Goal: Understand process/instructions: Learn about a topic

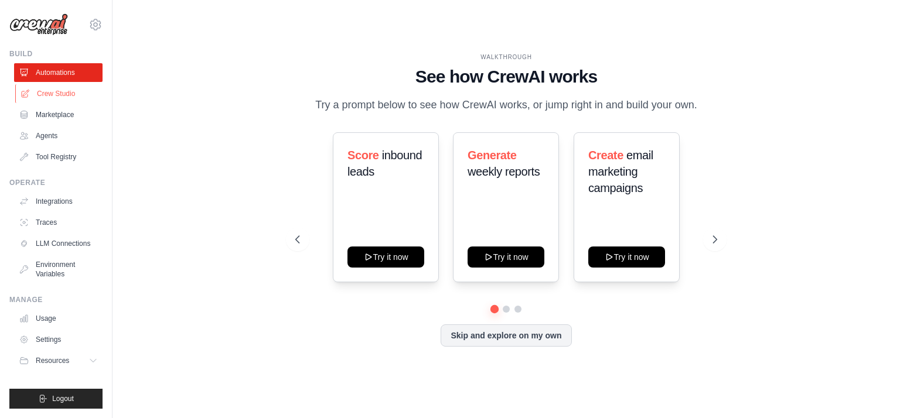
click at [64, 93] on link "Crew Studio" at bounding box center [59, 93] width 88 height 19
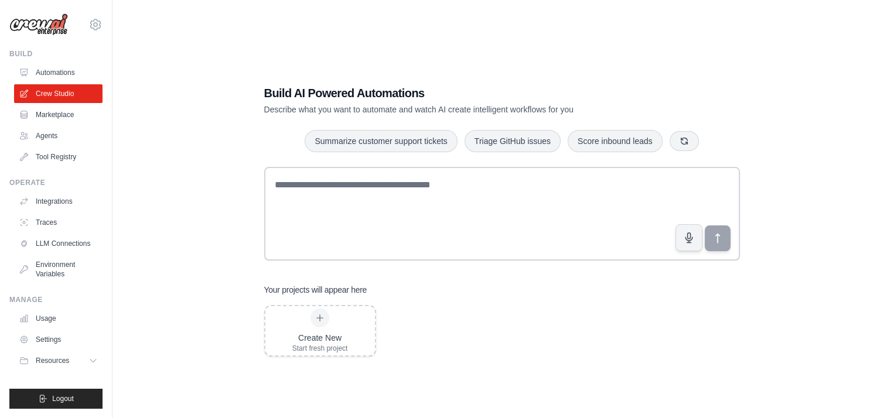
click at [61, 114] on link "Marketplace" at bounding box center [58, 114] width 88 height 19
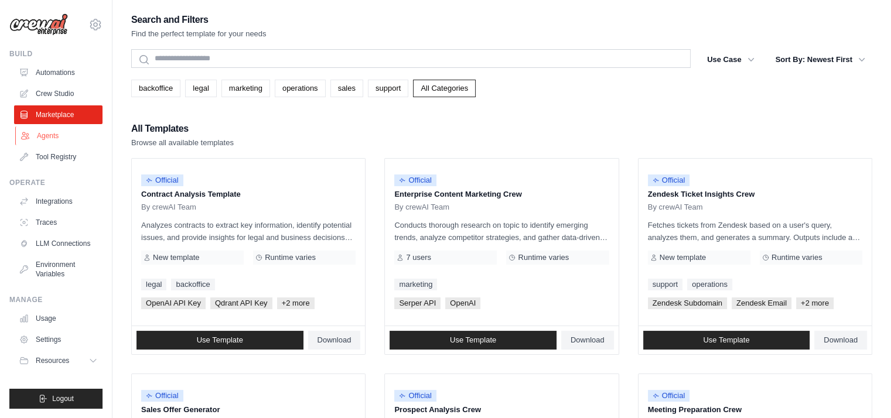
click at [61, 133] on link "Agents" at bounding box center [59, 136] width 88 height 19
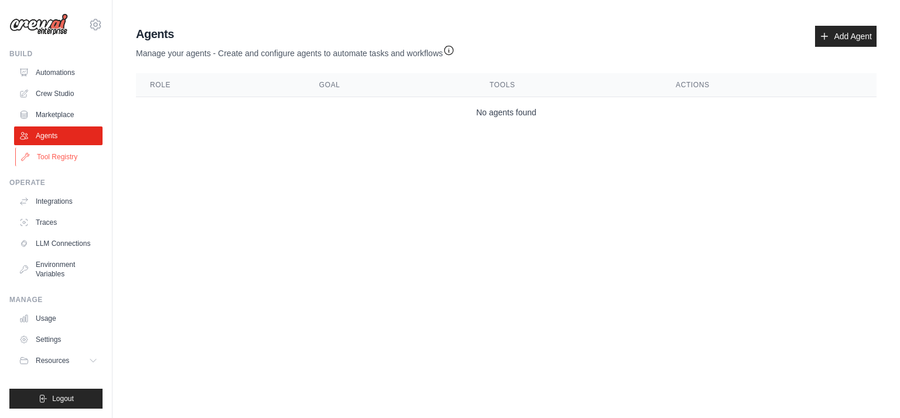
click at [61, 156] on link "Tool Registry" at bounding box center [59, 157] width 88 height 19
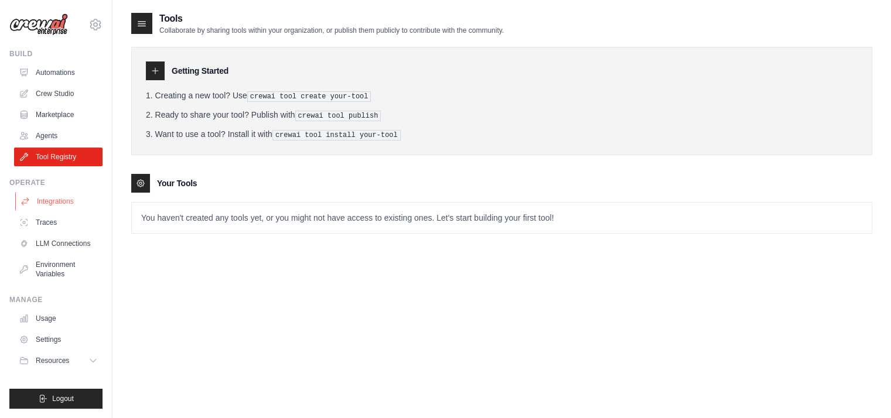
click at [67, 203] on link "Integrations" at bounding box center [59, 201] width 88 height 19
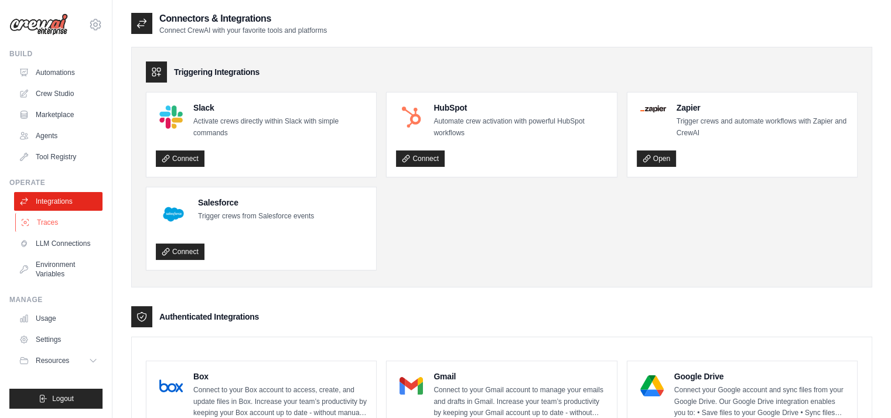
click at [59, 225] on link "Traces" at bounding box center [59, 222] width 88 height 19
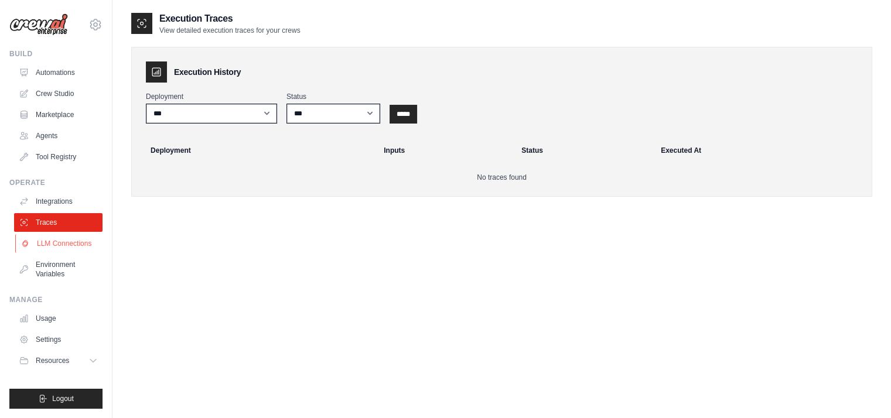
click at [63, 244] on link "LLM Connections" at bounding box center [59, 243] width 88 height 19
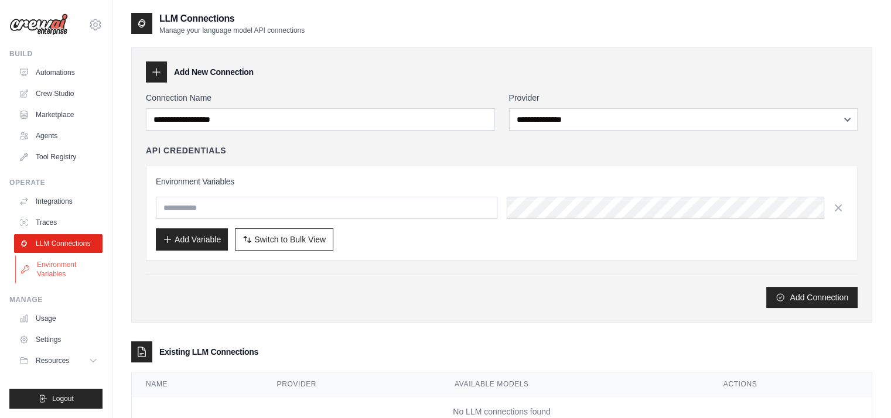
click at [67, 270] on link "Environment Variables" at bounding box center [59, 269] width 88 height 28
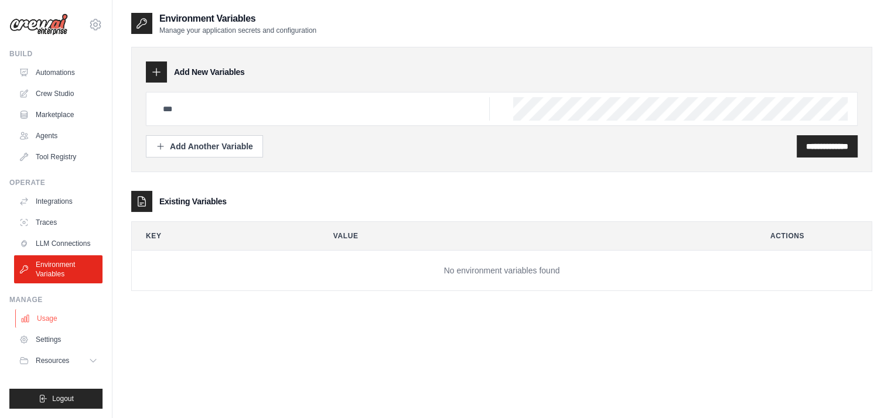
click at [56, 318] on link "Usage" at bounding box center [59, 318] width 88 height 19
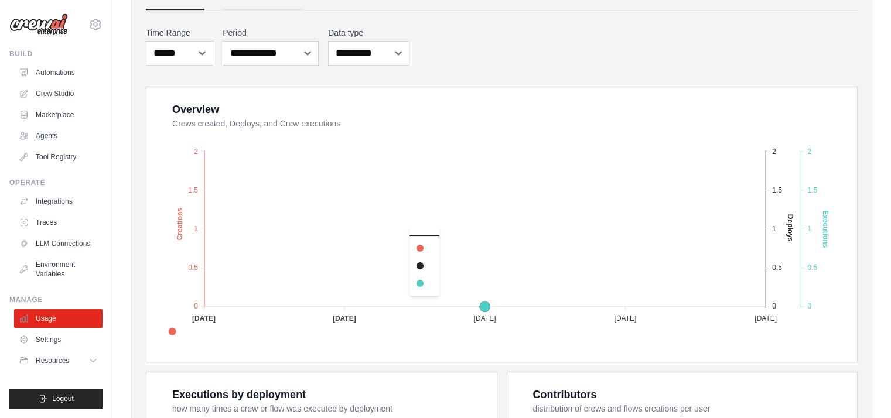
scroll to position [137, 0]
click at [52, 342] on link "Settings" at bounding box center [59, 339] width 88 height 19
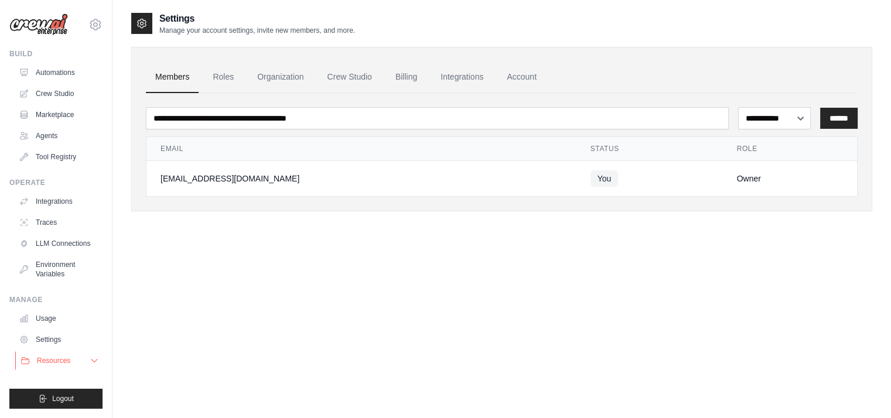
click at [66, 360] on span "Resources" at bounding box center [53, 360] width 33 height 9
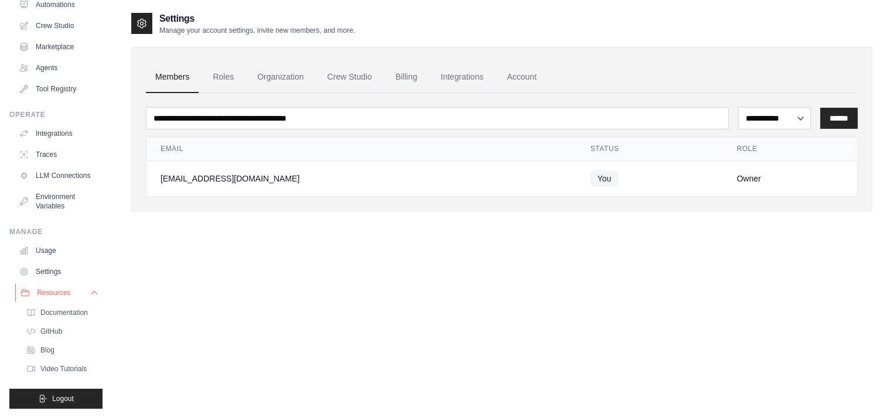
scroll to position [87, 0]
click at [71, 323] on link "GitHub" at bounding box center [62, 331] width 81 height 16
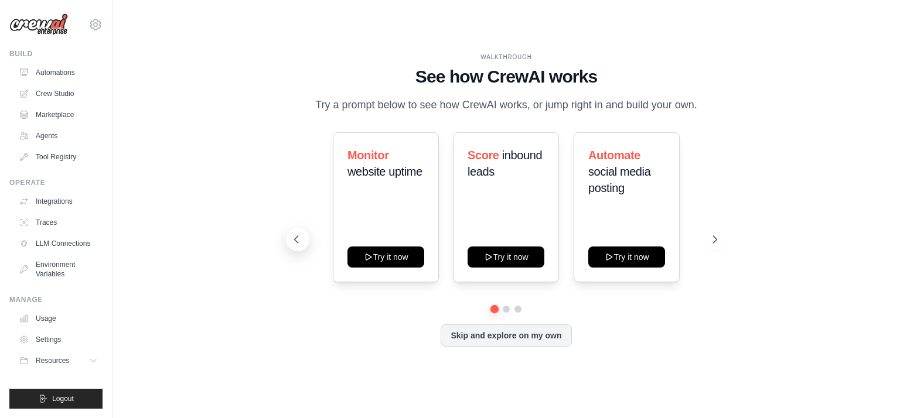
click at [294, 246] on icon at bounding box center [297, 240] width 12 height 12
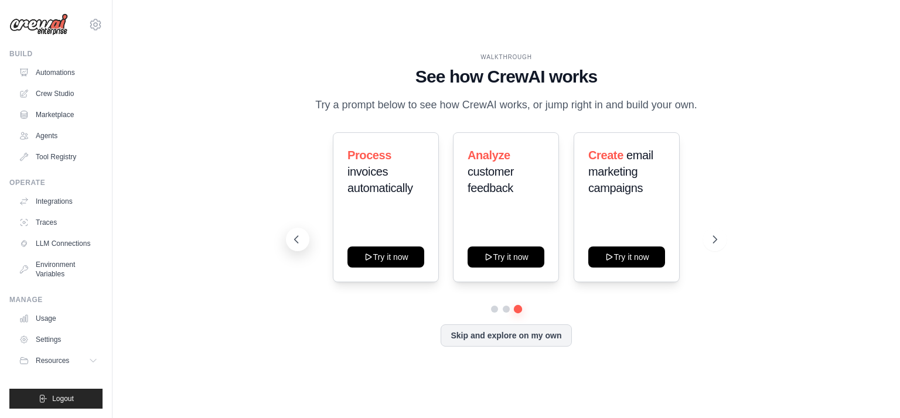
click at [294, 246] on icon at bounding box center [297, 240] width 12 height 12
click at [715, 246] on icon at bounding box center [716, 240] width 12 height 12
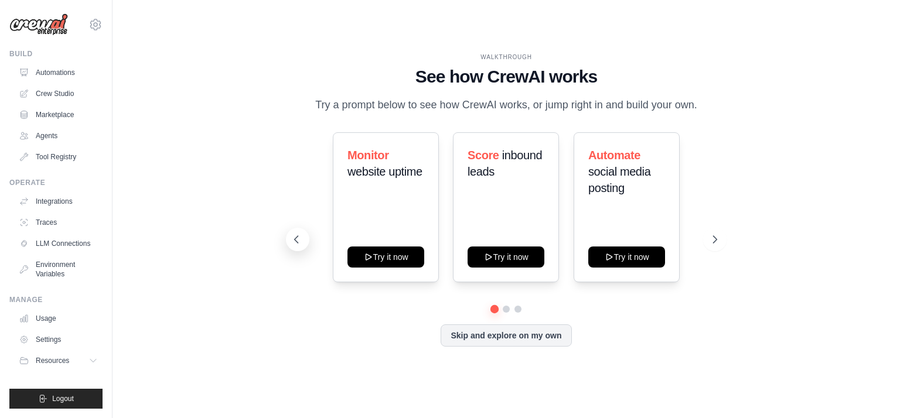
click at [290, 248] on button at bounding box center [297, 239] width 23 height 23
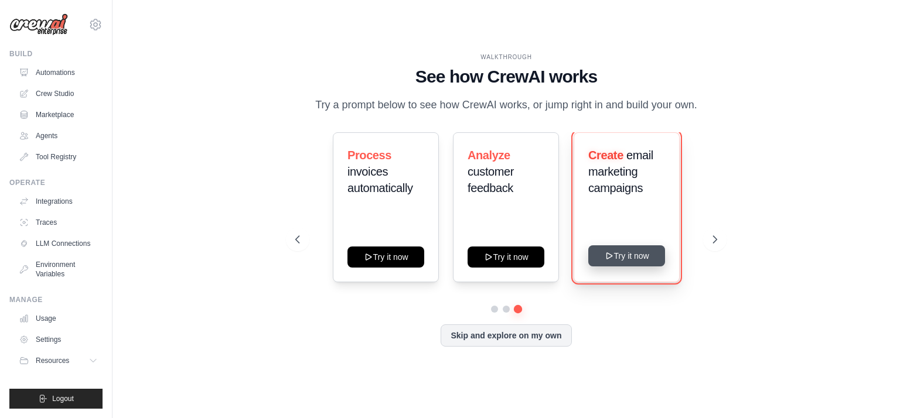
click at [630, 267] on button "Try it now" at bounding box center [626, 256] width 77 height 21
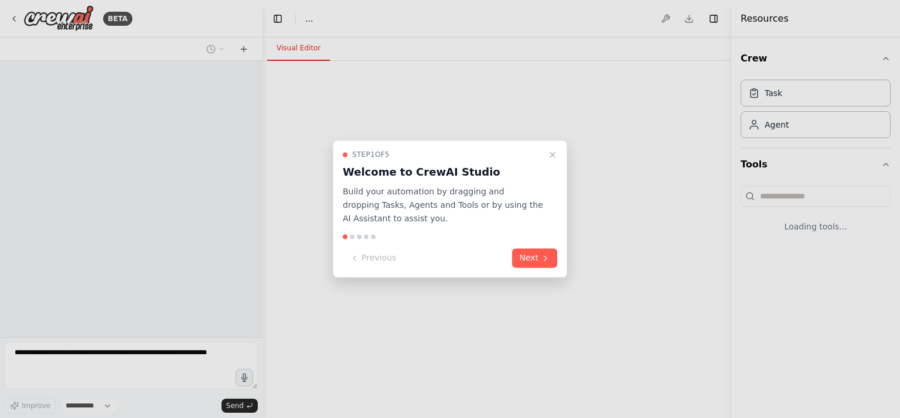
select select "****"
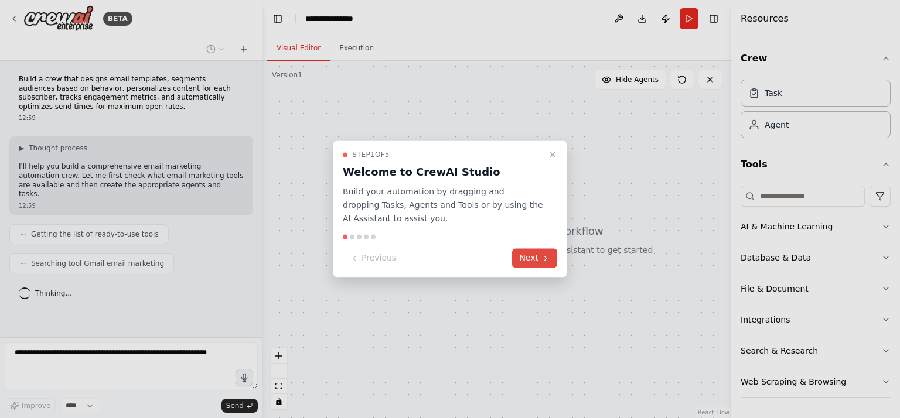
click at [527, 260] on button "Next" at bounding box center [534, 258] width 45 height 19
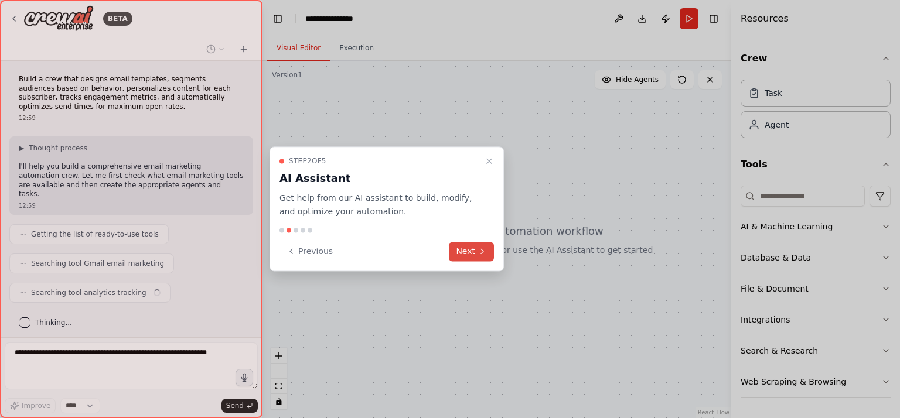
click at [466, 246] on button "Next" at bounding box center [471, 251] width 45 height 19
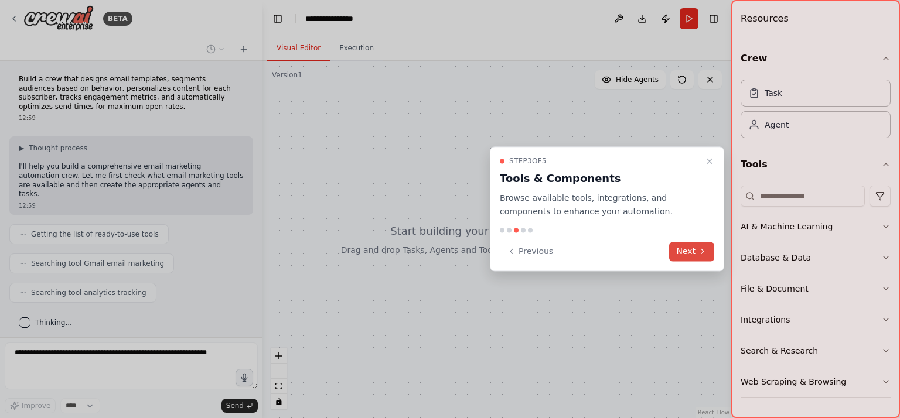
click at [677, 247] on button "Next" at bounding box center [691, 251] width 45 height 19
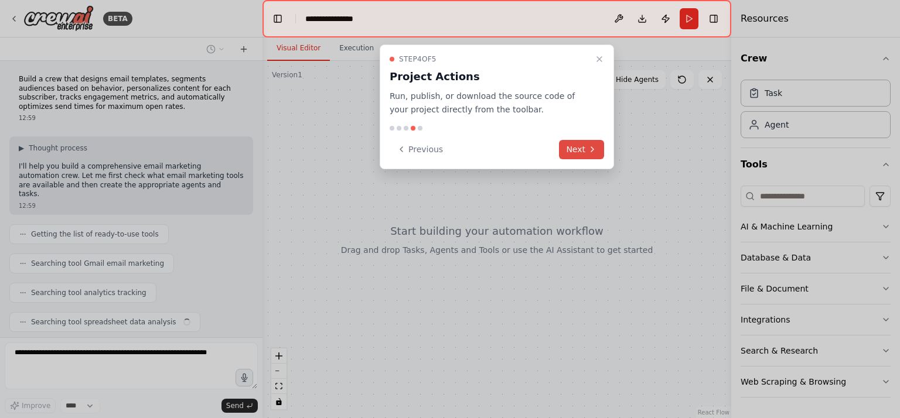
scroll to position [23, 0]
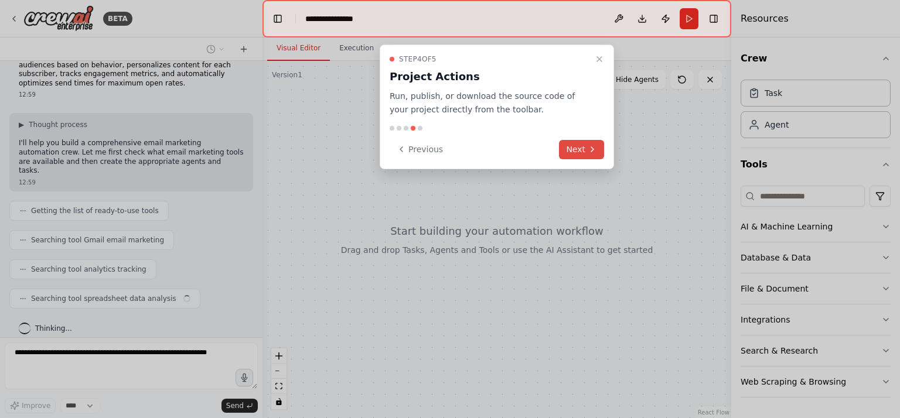
click at [584, 152] on button "Next" at bounding box center [581, 149] width 45 height 19
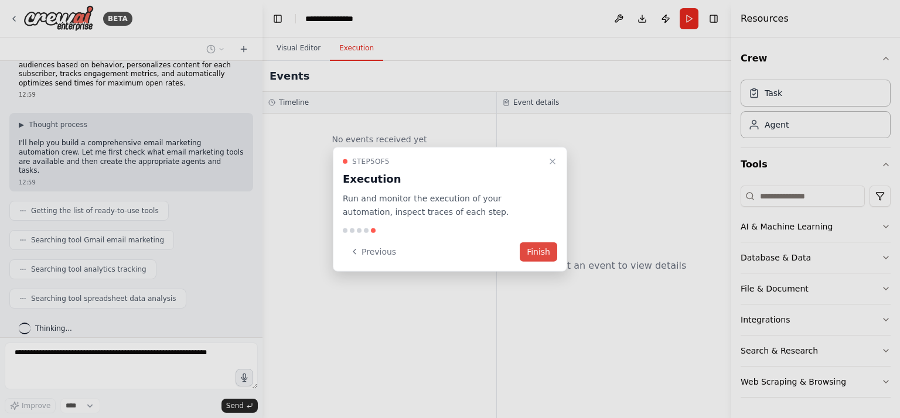
click at [547, 253] on button "Finish" at bounding box center [538, 251] width 37 height 19
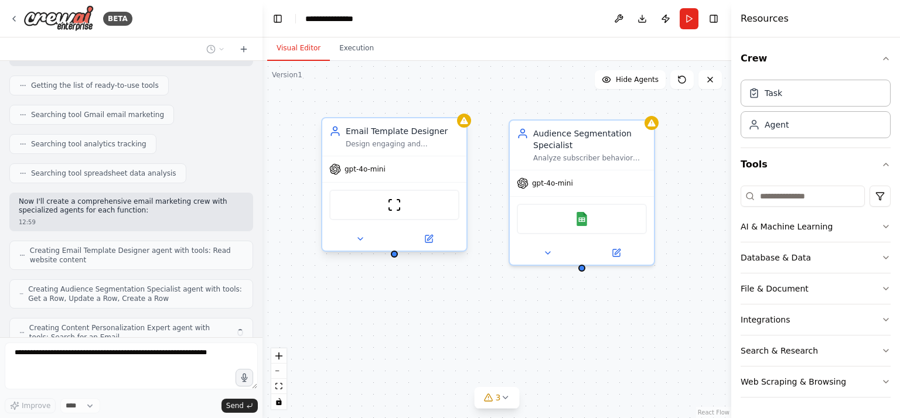
scroll to position [187, 0]
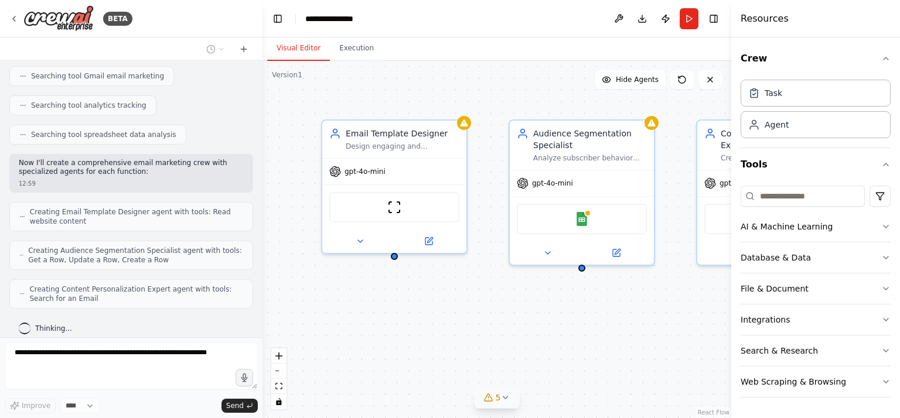
click at [499, 398] on span "5" at bounding box center [498, 398] width 5 height 12
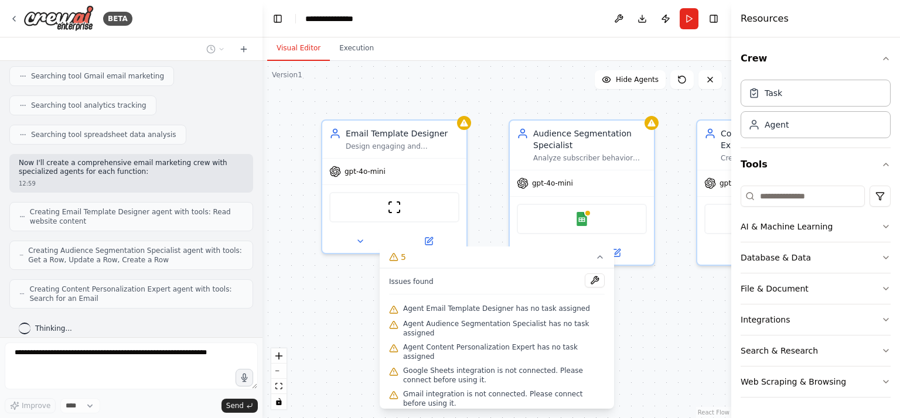
scroll to position [226, 0]
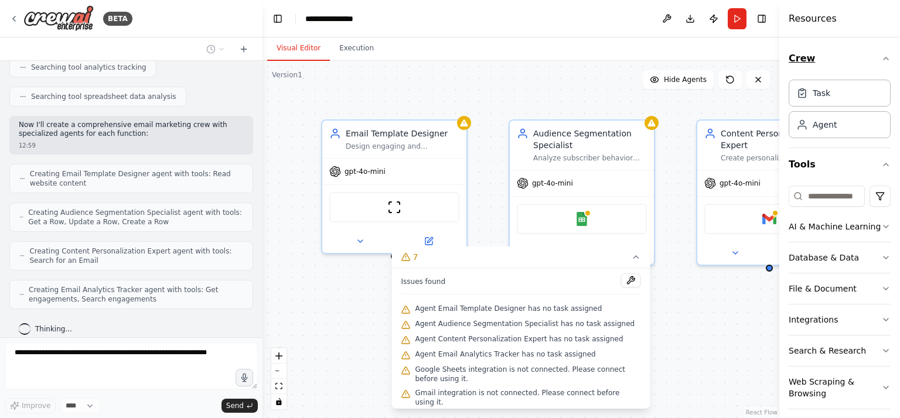
drag, startPoint x: 733, startPoint y: 47, endPoint x: 858, endPoint y: 54, distance: 125.6
click at [858, 54] on div "Resources Crew Task Agent Tools AI & Machine Learning Database & Data File & Do…" at bounding box center [839, 209] width 121 height 418
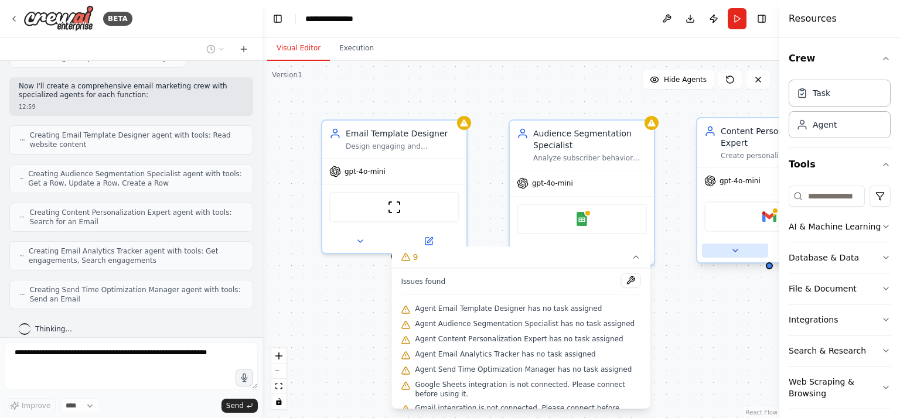
click at [736, 254] on icon at bounding box center [735, 250] width 9 height 9
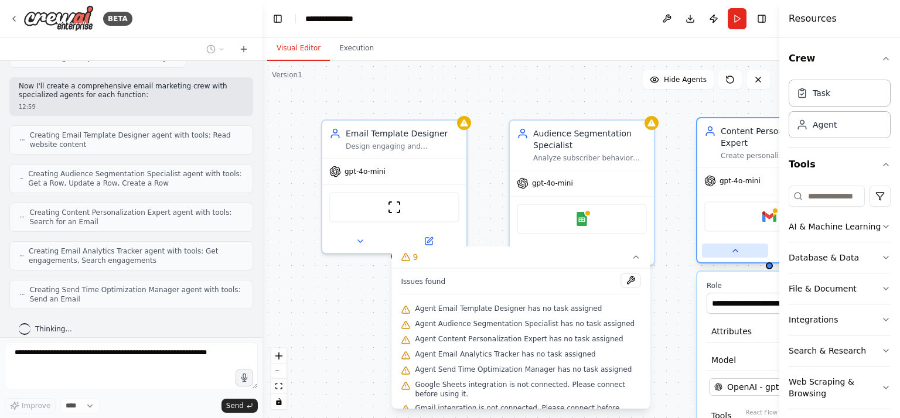
click at [737, 251] on icon at bounding box center [735, 250] width 9 height 9
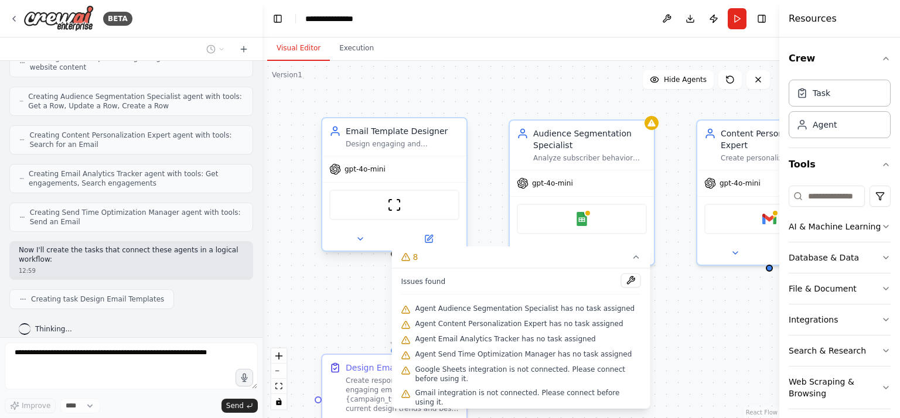
scroll to position [370, 0]
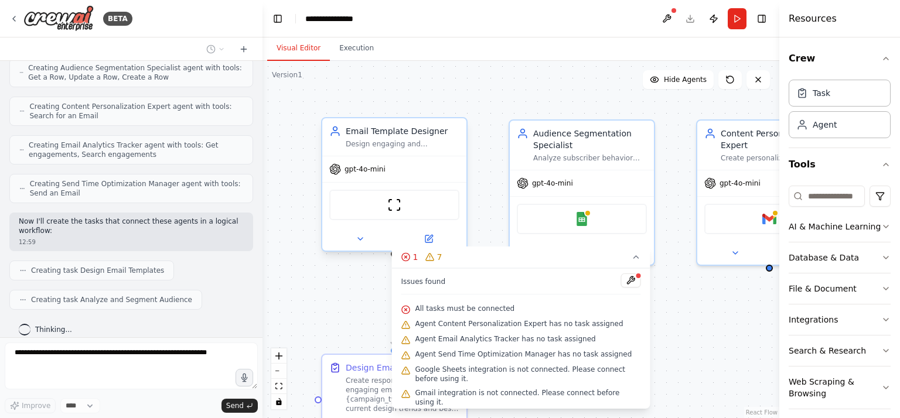
click at [417, 173] on div "gpt-4o-mini" at bounding box center [394, 169] width 144 height 26
click at [358, 236] on icon at bounding box center [360, 238] width 9 height 9
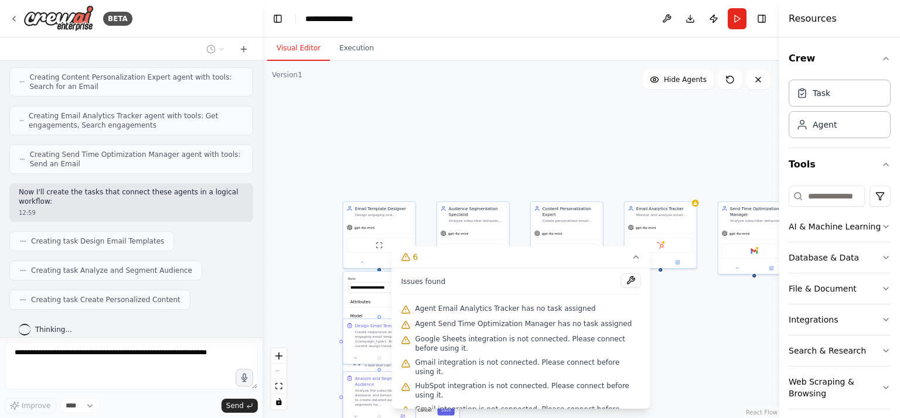
scroll to position [429, 0]
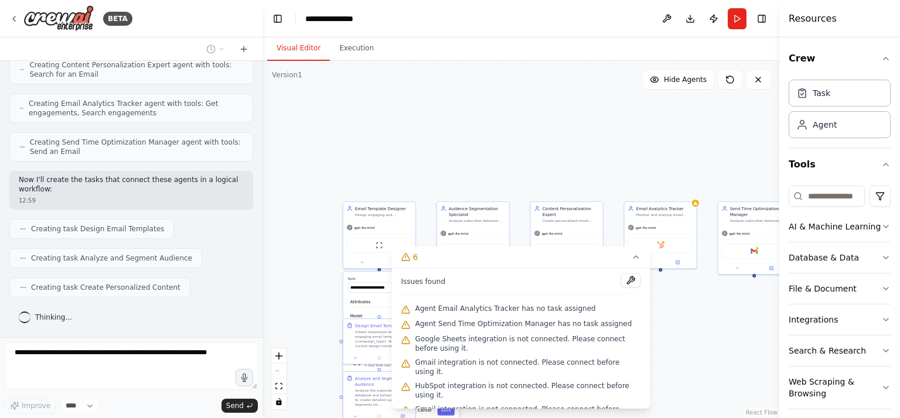
drag, startPoint x: 691, startPoint y: 322, endPoint x: 693, endPoint y: 316, distance: 6.0
click at [691, 322] on div ".deletable-edge-delete-btn { width: 20px; height: 20px; border: 0px solid #ffff…" at bounding box center [520, 239] width 517 height 357
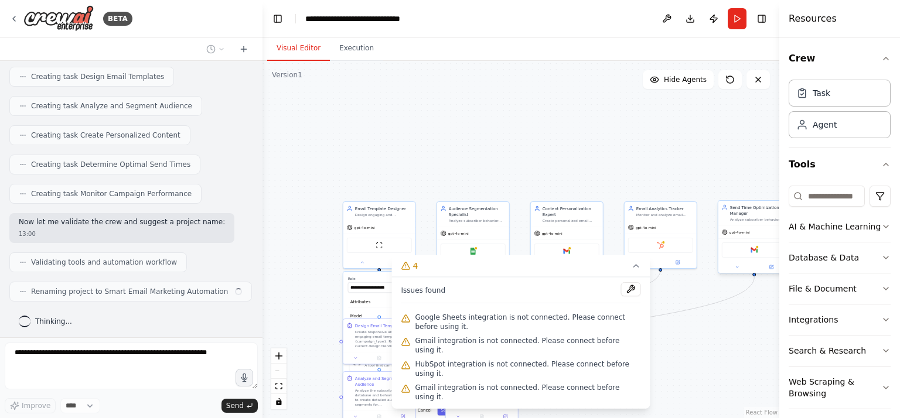
scroll to position [555, 0]
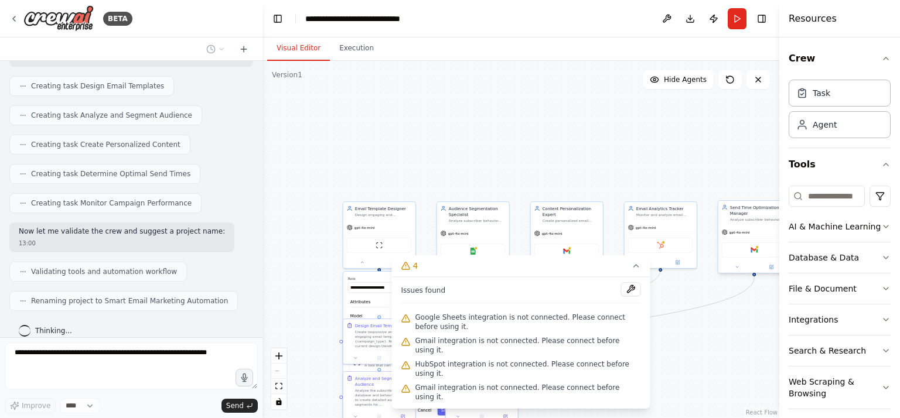
click at [772, 209] on div "Send Time Optimization Manager" at bounding box center [758, 210] width 57 height 12
click at [364, 51] on button "Execution" at bounding box center [356, 48] width 53 height 25
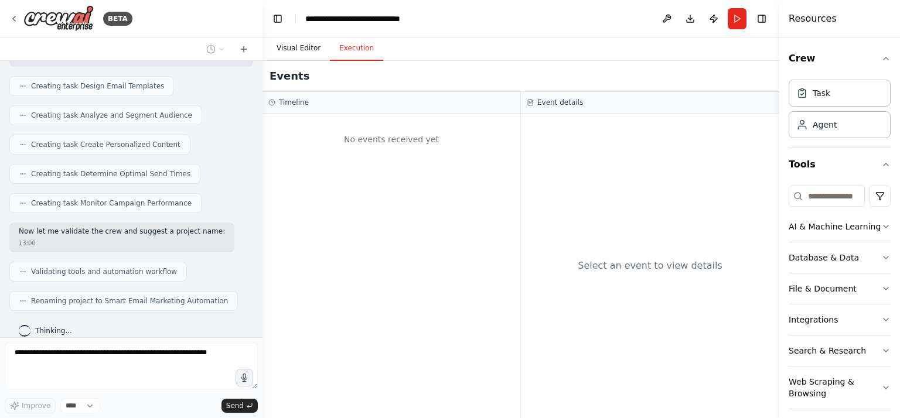
click at [299, 53] on button "Visual Editor" at bounding box center [298, 48] width 63 height 25
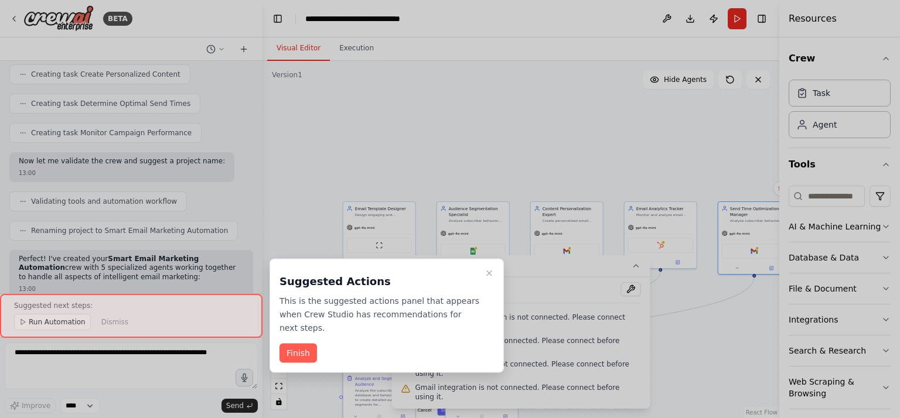
drag, startPoint x: 363, startPoint y: 220, endPoint x: 322, endPoint y: 164, distance: 69.1
click at [322, 164] on div at bounding box center [450, 209] width 900 height 418
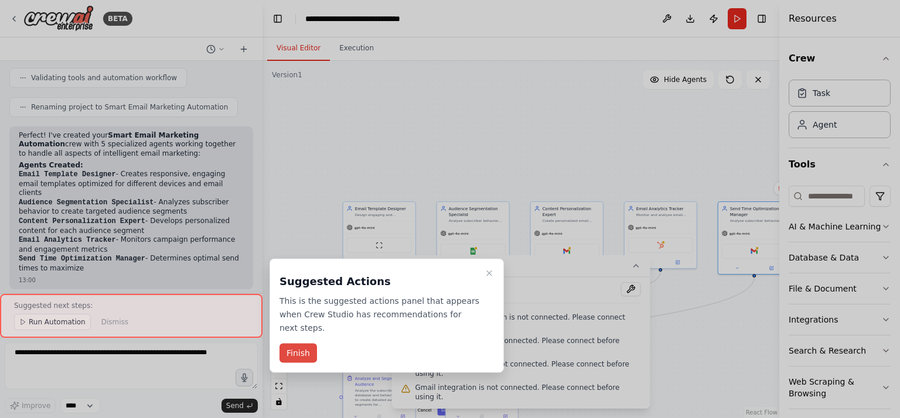
click at [295, 355] on button "Finish" at bounding box center [297, 353] width 37 height 19
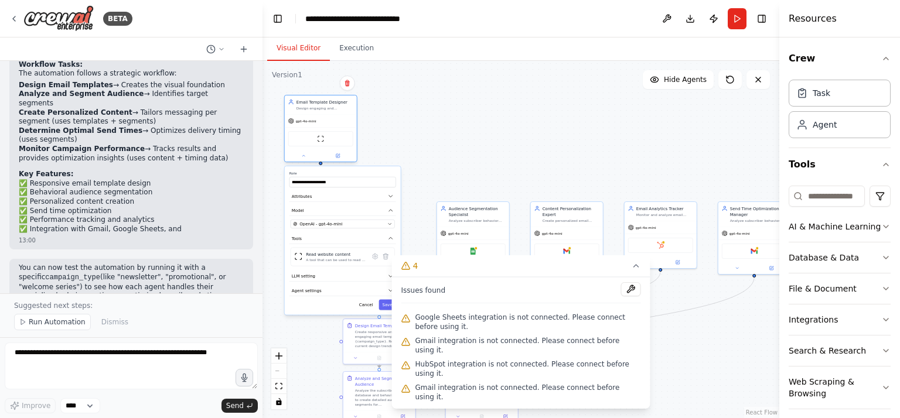
drag, startPoint x: 376, startPoint y: 237, endPoint x: 315, endPoint y: 131, distance: 122.6
click at [315, 131] on div "ScrapeWebsiteTool" at bounding box center [320, 138] width 65 height 15
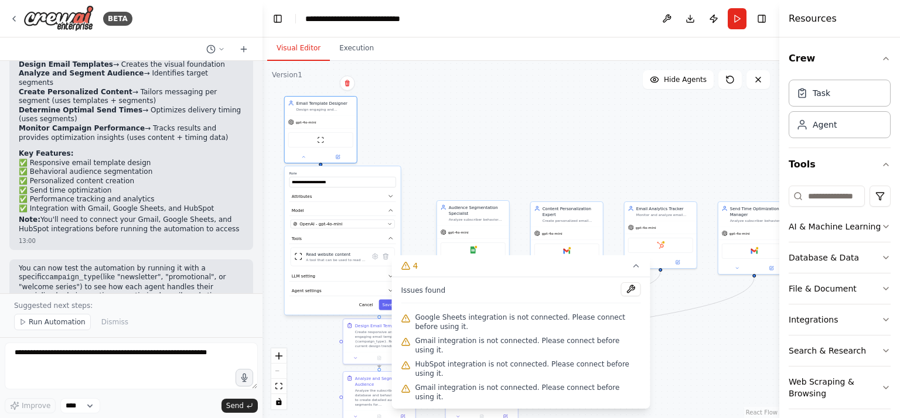
scroll to position [991, 0]
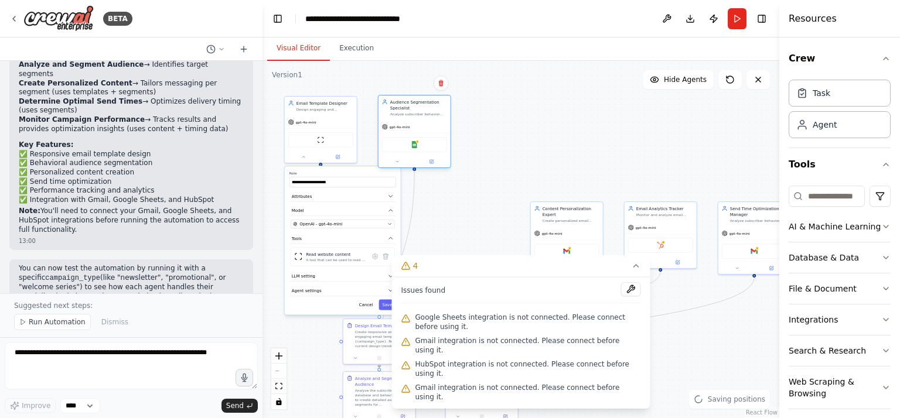
drag, startPoint x: 471, startPoint y: 220, endPoint x: 412, endPoint y: 119, distance: 116.6
click at [412, 119] on div "Audience Segmentation Specialist Analyze subscriber behavior data and create de…" at bounding box center [414, 131] width 73 height 73
drag, startPoint x: 555, startPoint y: 221, endPoint x: 498, endPoint y: 124, distance: 112.9
click at [498, 124] on div "Content Personalization Expert Create personalized email content for different …" at bounding box center [514, 119] width 72 height 25
drag, startPoint x: 640, startPoint y: 240, endPoint x: 580, endPoint y: 144, distance: 113.2
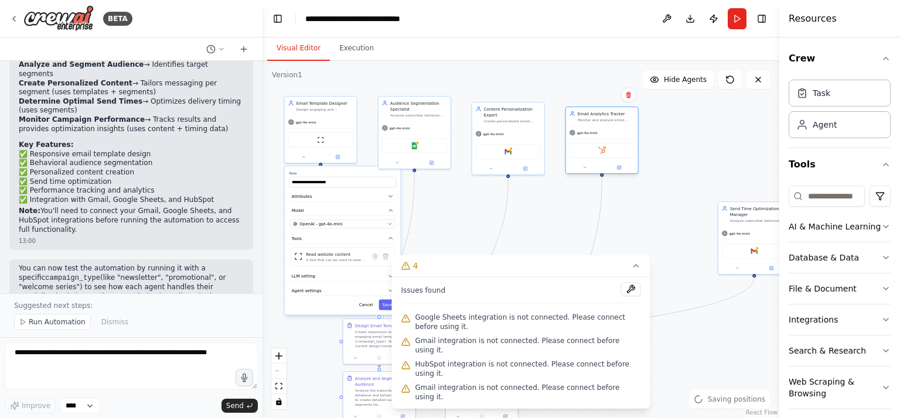
click at [580, 144] on div "HubSpot" at bounding box center [602, 150] width 65 height 15
drag, startPoint x: 742, startPoint y: 250, endPoint x: 656, endPoint y: 234, distance: 87.0
click at [656, 234] on div "Gmail" at bounding box center [672, 232] width 65 height 15
click at [634, 267] on icon at bounding box center [636, 266] width 5 height 2
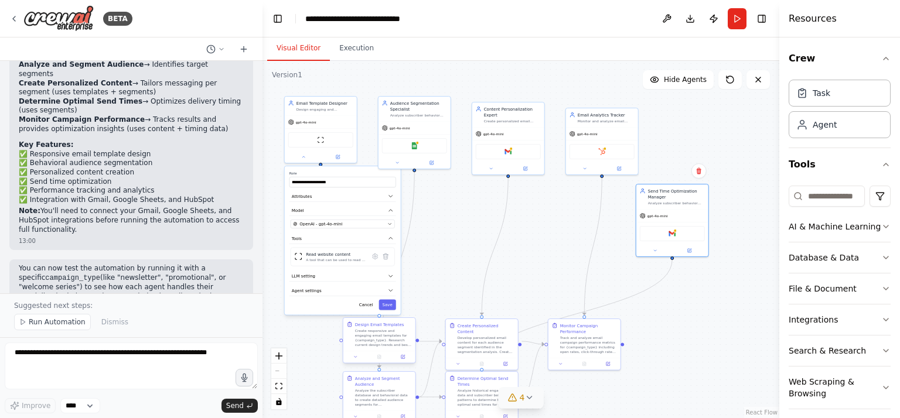
click at [388, 351] on div at bounding box center [379, 357] width 72 height 12
click at [384, 388] on div "Analyze the subscriber database and behavioral data to create detailed audience…" at bounding box center [383, 396] width 57 height 19
click at [482, 339] on div "Develop personalized email content for each audience segment identified in the …" at bounding box center [486, 344] width 57 height 19
click at [478, 388] on div "Analyze historical engagement data and subscriber behavior patterns to determin…" at bounding box center [486, 396] width 57 height 19
click at [592, 346] on div "Track and analyze email campaign performance metrics for {campaign_type} includ…" at bounding box center [588, 344] width 57 height 19
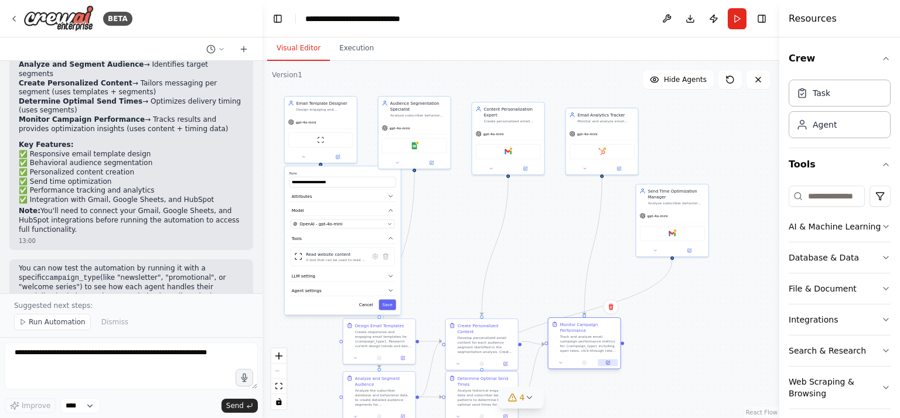
click at [608, 364] on icon at bounding box center [608, 364] width 4 height 4
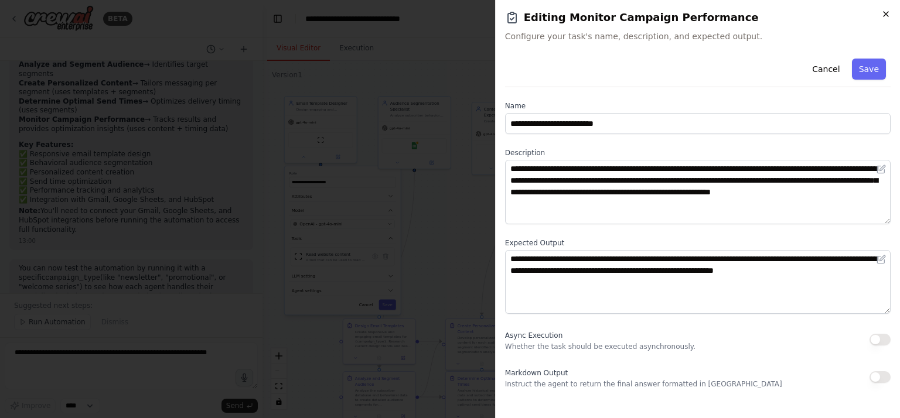
click at [887, 12] on icon "button" at bounding box center [885, 13] width 9 height 9
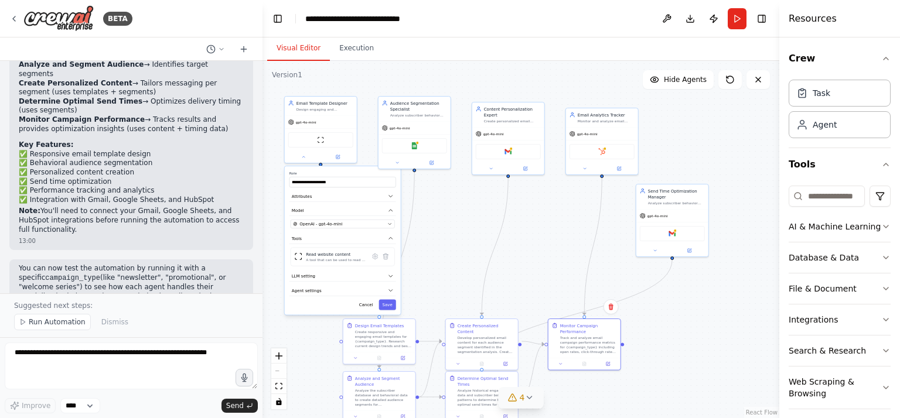
scroll to position [21, 0]
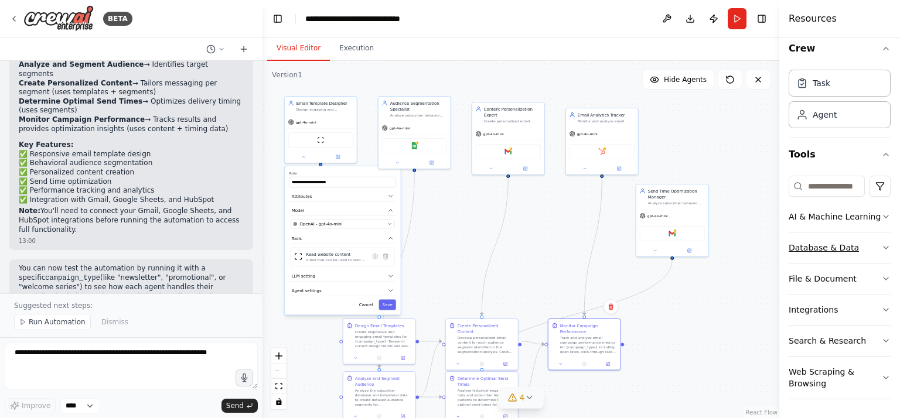
click at [881, 248] on icon "button" at bounding box center [885, 247] width 9 height 9
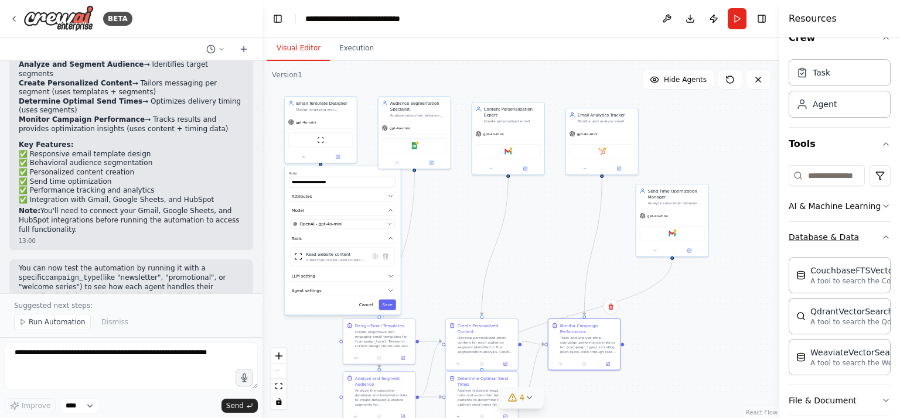
click at [881, 242] on icon "button" at bounding box center [885, 237] width 9 height 9
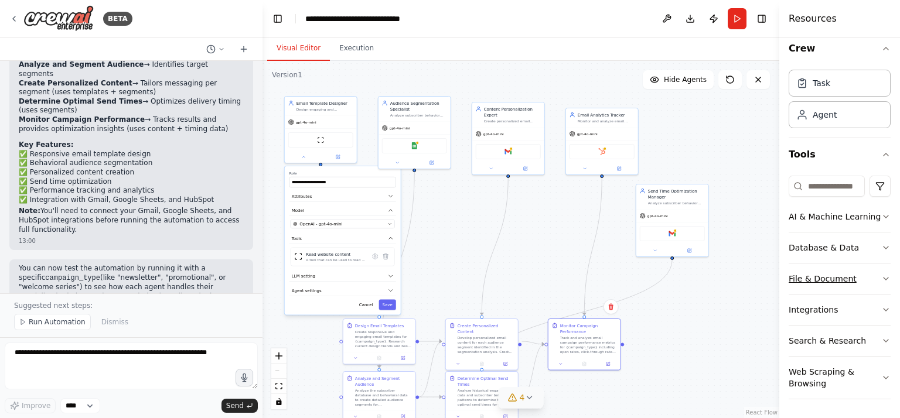
click at [881, 277] on icon "button" at bounding box center [885, 278] width 9 height 9
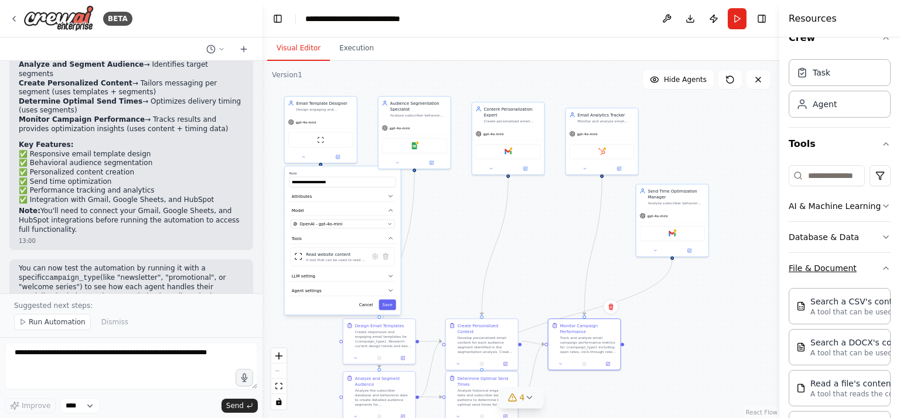
click at [881, 273] on icon "button" at bounding box center [885, 268] width 9 height 9
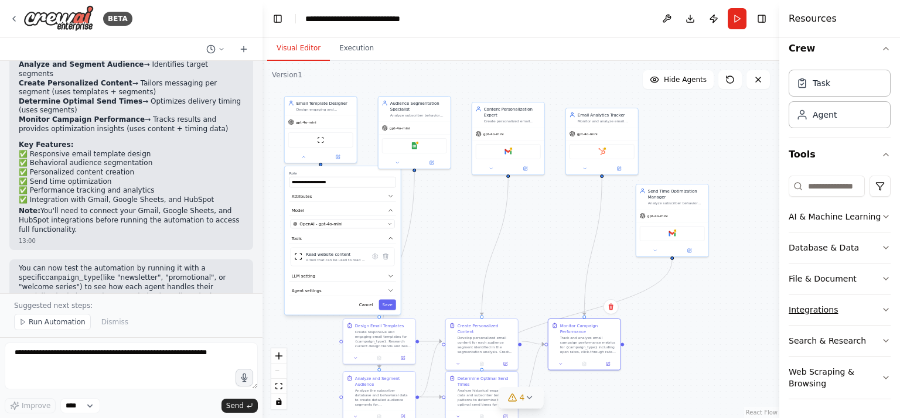
click at [870, 312] on button "Integrations" at bounding box center [840, 310] width 102 height 30
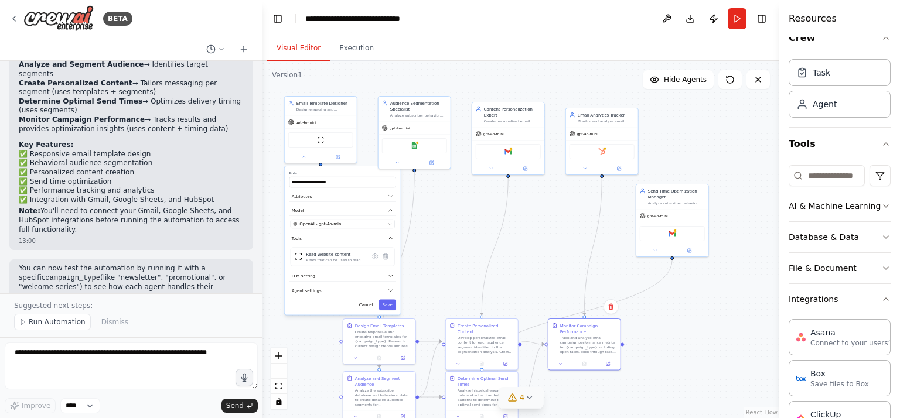
click at [870, 312] on button "Integrations" at bounding box center [840, 299] width 102 height 30
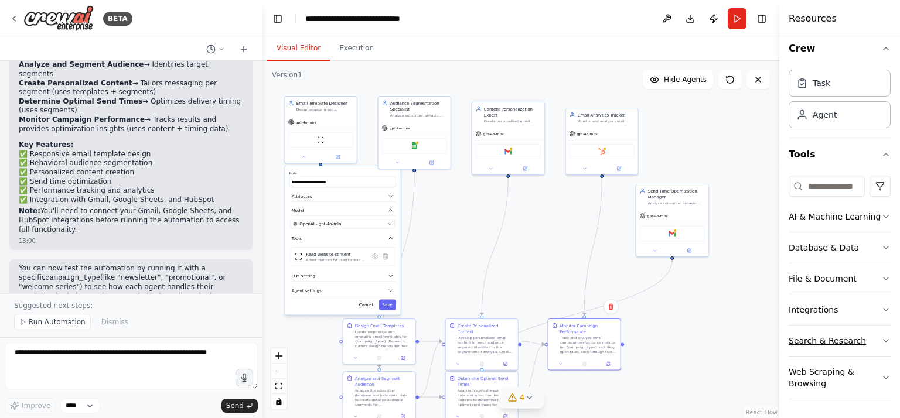
click at [870, 337] on button "Search & Research" at bounding box center [840, 341] width 102 height 30
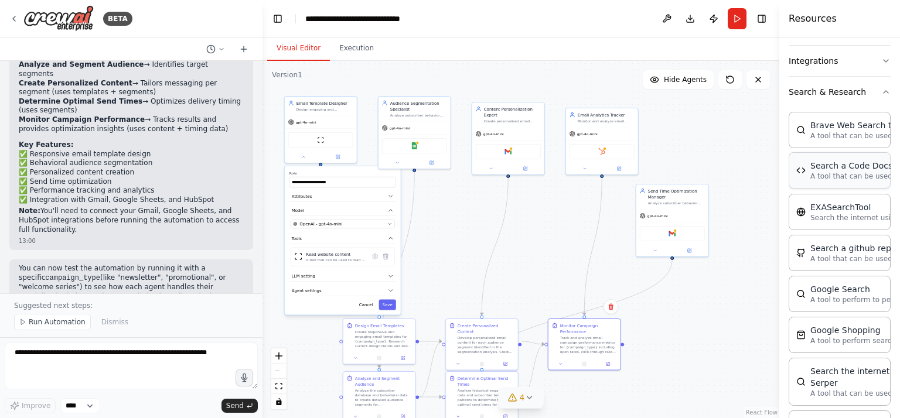
scroll to position [255, 0]
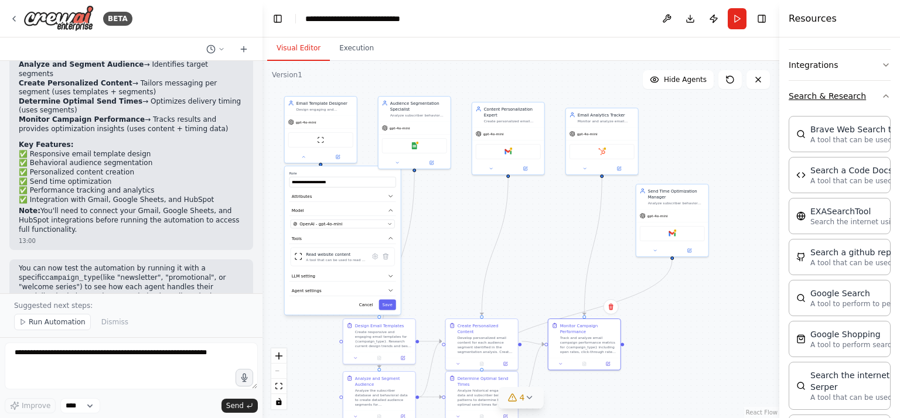
click at [881, 101] on icon "button" at bounding box center [885, 95] width 9 height 9
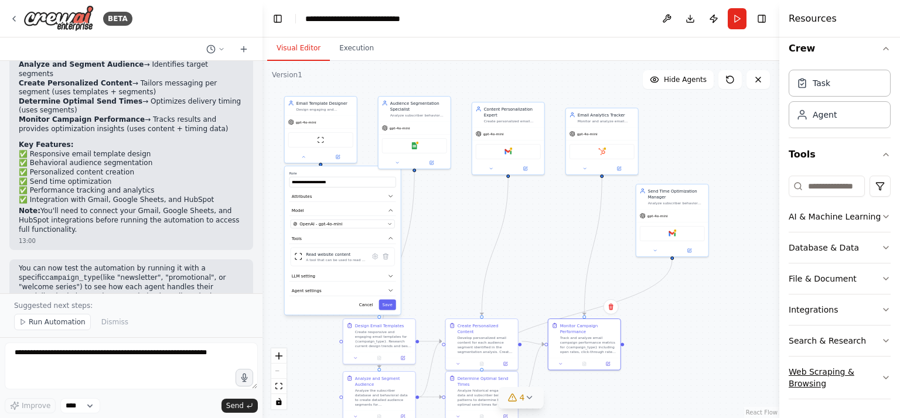
click at [867, 374] on button "Web Scraping & Browsing" at bounding box center [840, 378] width 102 height 42
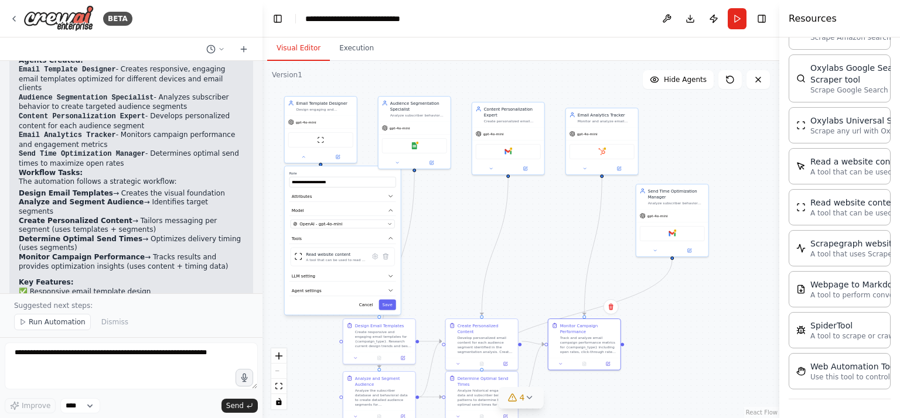
scroll to position [972, 0]
